Goal: Task Accomplishment & Management: Use online tool/utility

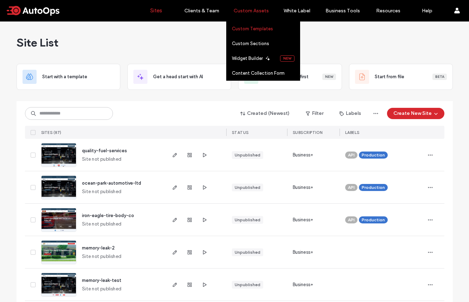
click at [248, 26] on label "Custom Templates" at bounding box center [252, 28] width 41 height 5
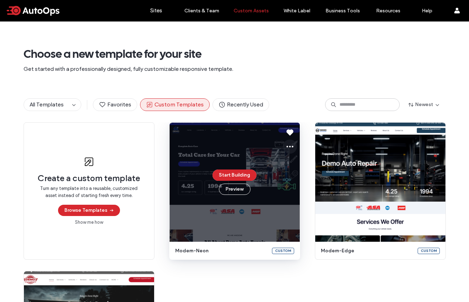
click at [287, 146] on use at bounding box center [290, 147] width 7 height 2
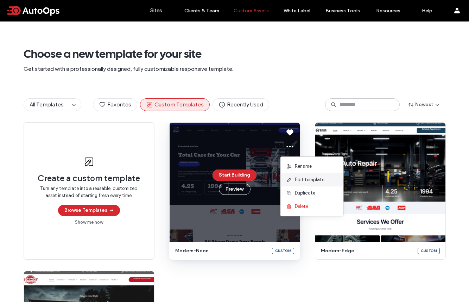
click at [302, 180] on span "Edit template" at bounding box center [310, 179] width 30 height 7
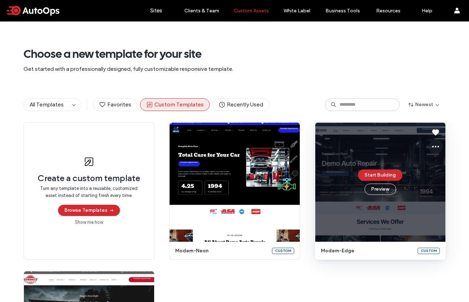
click at [437, 147] on icon at bounding box center [436, 146] width 8 height 8
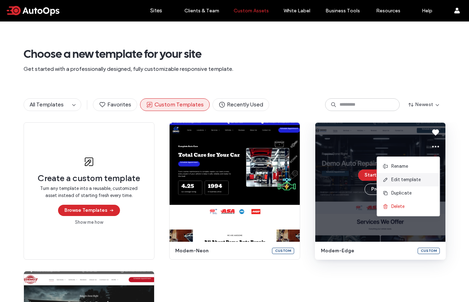
click at [417, 179] on span "Edit template" at bounding box center [407, 179] width 30 height 7
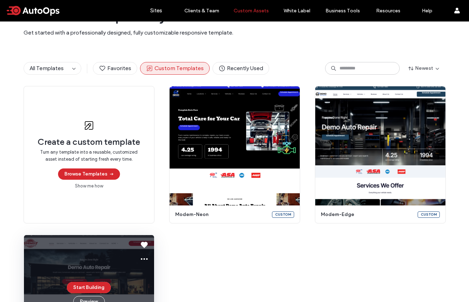
scroll to position [127, 0]
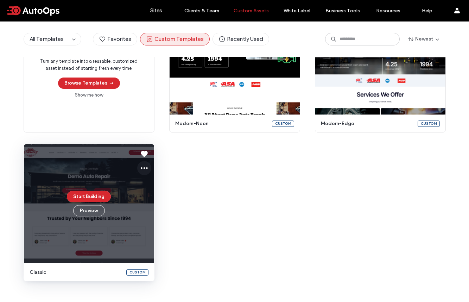
click at [142, 169] on icon at bounding box center [144, 168] width 8 height 8
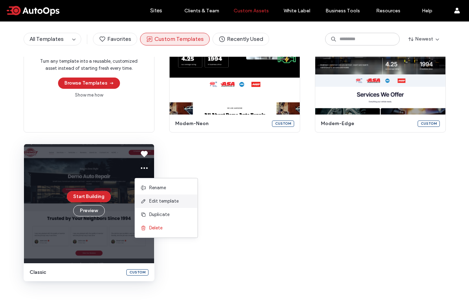
click at [167, 199] on span "Edit template" at bounding box center [164, 201] width 30 height 7
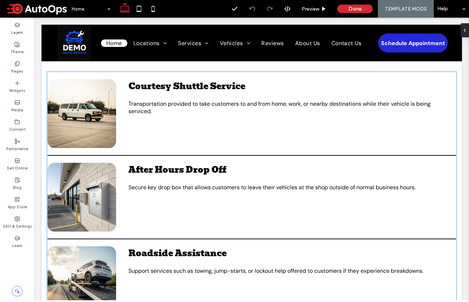
scroll to position [1874, 0]
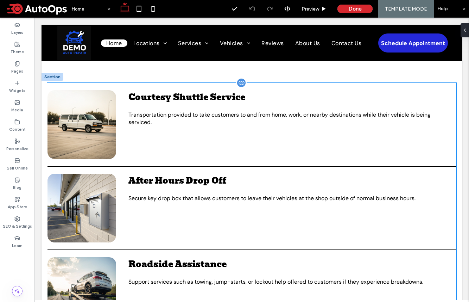
click at [328, 205] on div "After Hours Drop Off Secure key drop box that allows customers to leave their v…" at bounding box center [252, 206] width 409 height 65
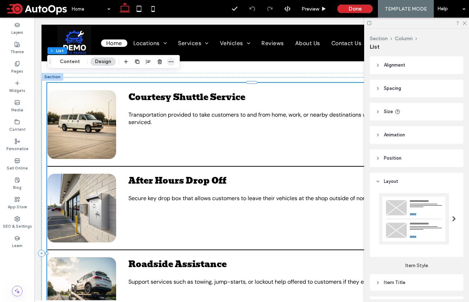
click at [171, 63] on icon "button" at bounding box center [171, 62] width 6 height 6
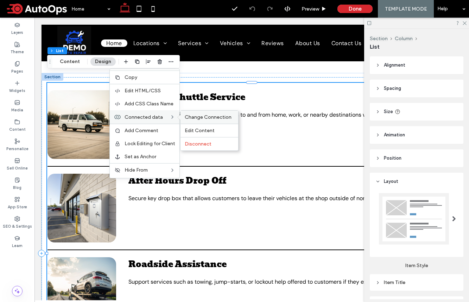
click at [211, 116] on span "Change Connection" at bounding box center [208, 117] width 47 height 6
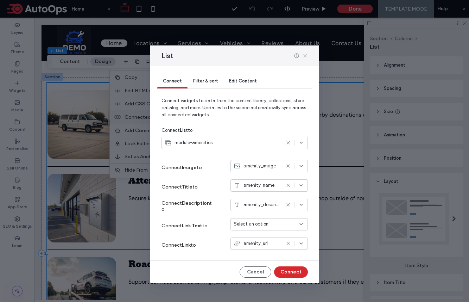
click at [263, 223] on span "Select an option" at bounding box center [251, 223] width 35 height 7
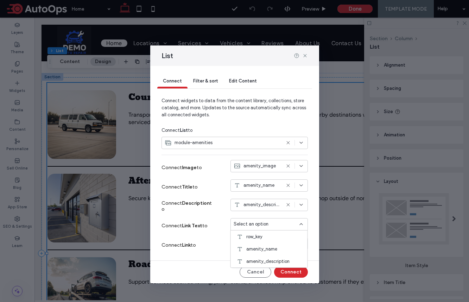
click at [201, 238] on label "Connect Link to" at bounding box center [188, 244] width 53 height 13
click at [253, 271] on button "Cancel" at bounding box center [256, 271] width 32 height 11
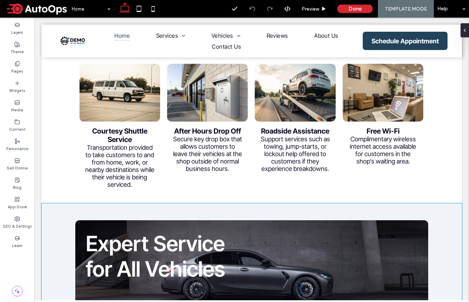
scroll to position [1512, 0]
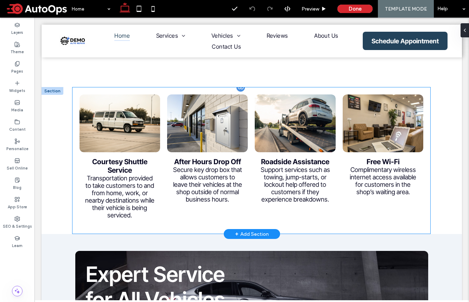
click at [318, 193] on div "Support services such as towing, jump-starts, or lockout help offered to custom…" at bounding box center [295, 184] width 70 height 37
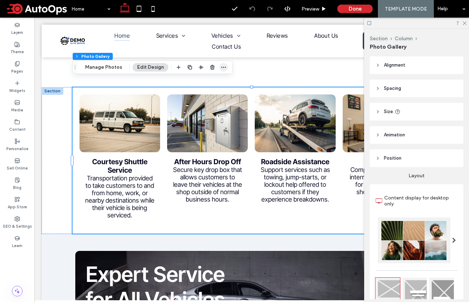
click at [222, 66] on icon "button" at bounding box center [224, 67] width 6 height 6
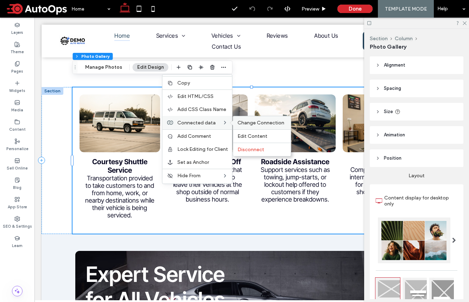
click at [241, 123] on span "Change Connection" at bounding box center [261, 123] width 47 height 6
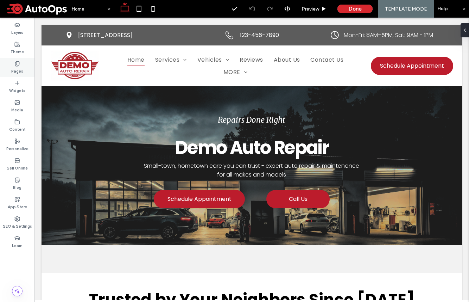
click at [20, 66] on div "Pages" at bounding box center [17, 67] width 35 height 19
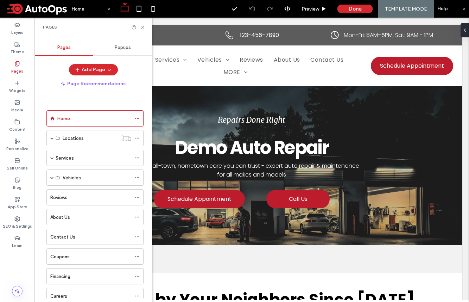
click at [94, 226] on ol "Home Locations Location Services Service Vehicles Vehicle Reviews About Us Cont…" at bounding box center [91, 246] width 106 height 273
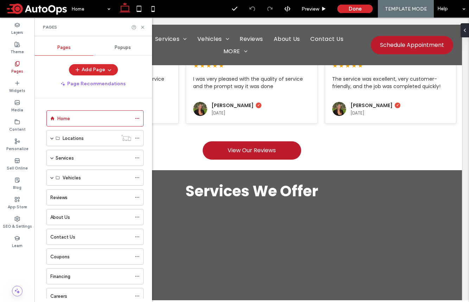
scroll to position [375, 0]
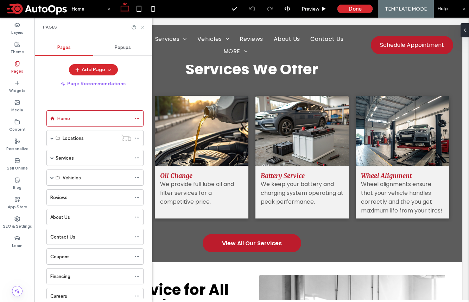
click at [141, 25] on icon at bounding box center [142, 27] width 5 height 5
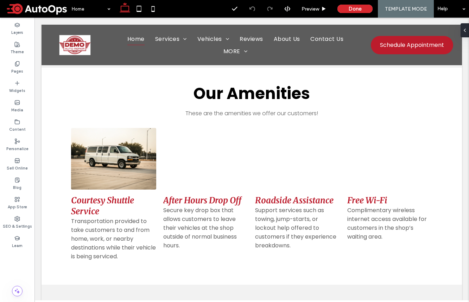
scroll to position [1256, 0]
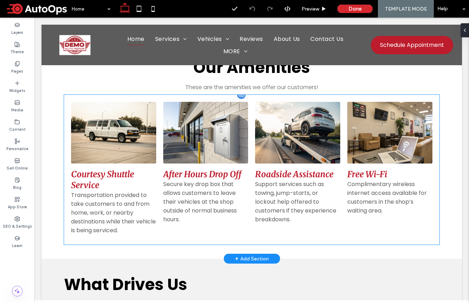
click at [207, 206] on div "Secure key drop box that allows customers to leave their vehicles at the shop o…" at bounding box center [205, 202] width 85 height 44
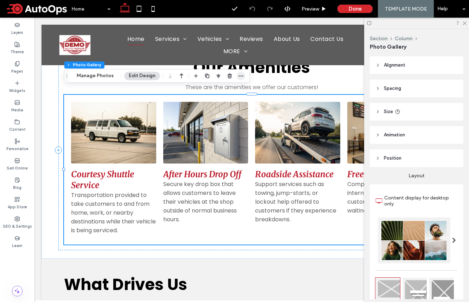
click at [241, 75] on icon "button" at bounding box center [241, 76] width 6 height 6
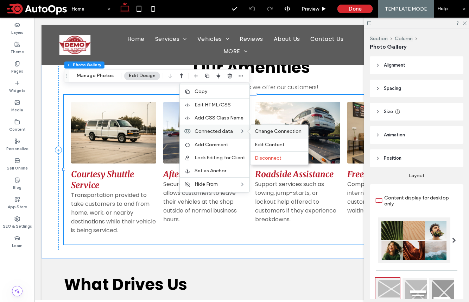
click at [264, 131] on span "Change Connection" at bounding box center [278, 131] width 47 height 6
